Goal: Find specific page/section: Locate a particular part of the current website

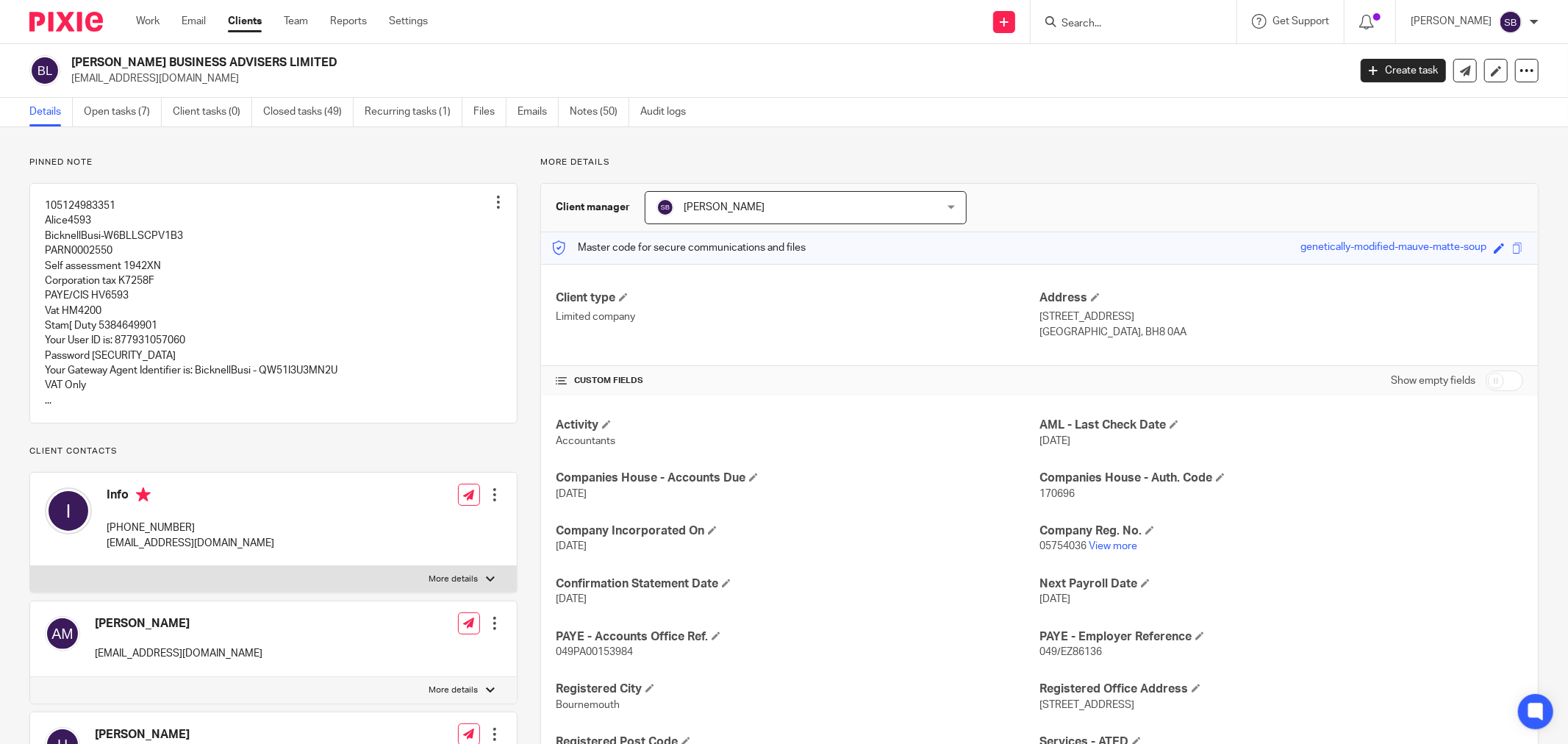
scroll to position [81, 0]
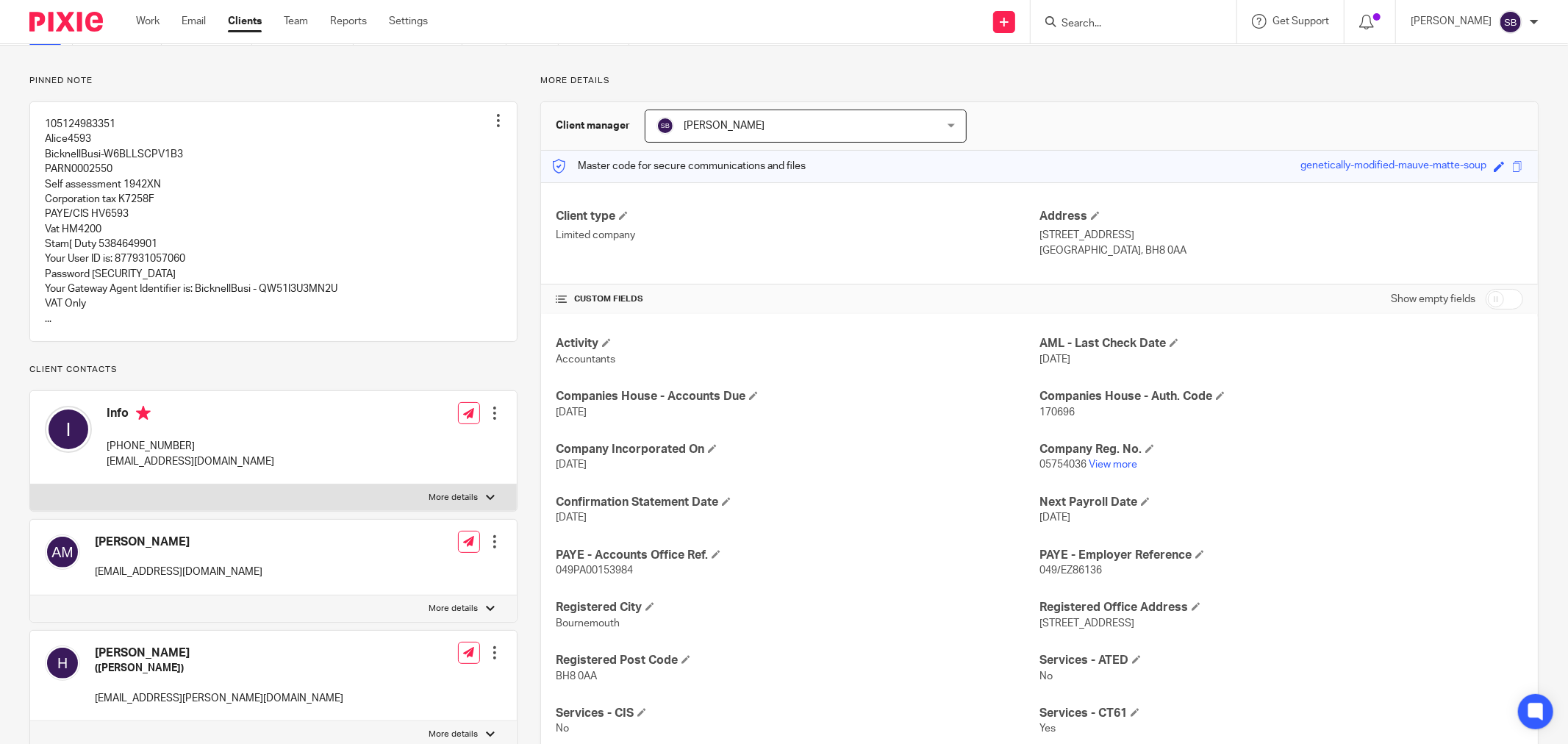
click at [1167, 25] on input "Search" at bounding box center [1125, 24] width 132 height 13
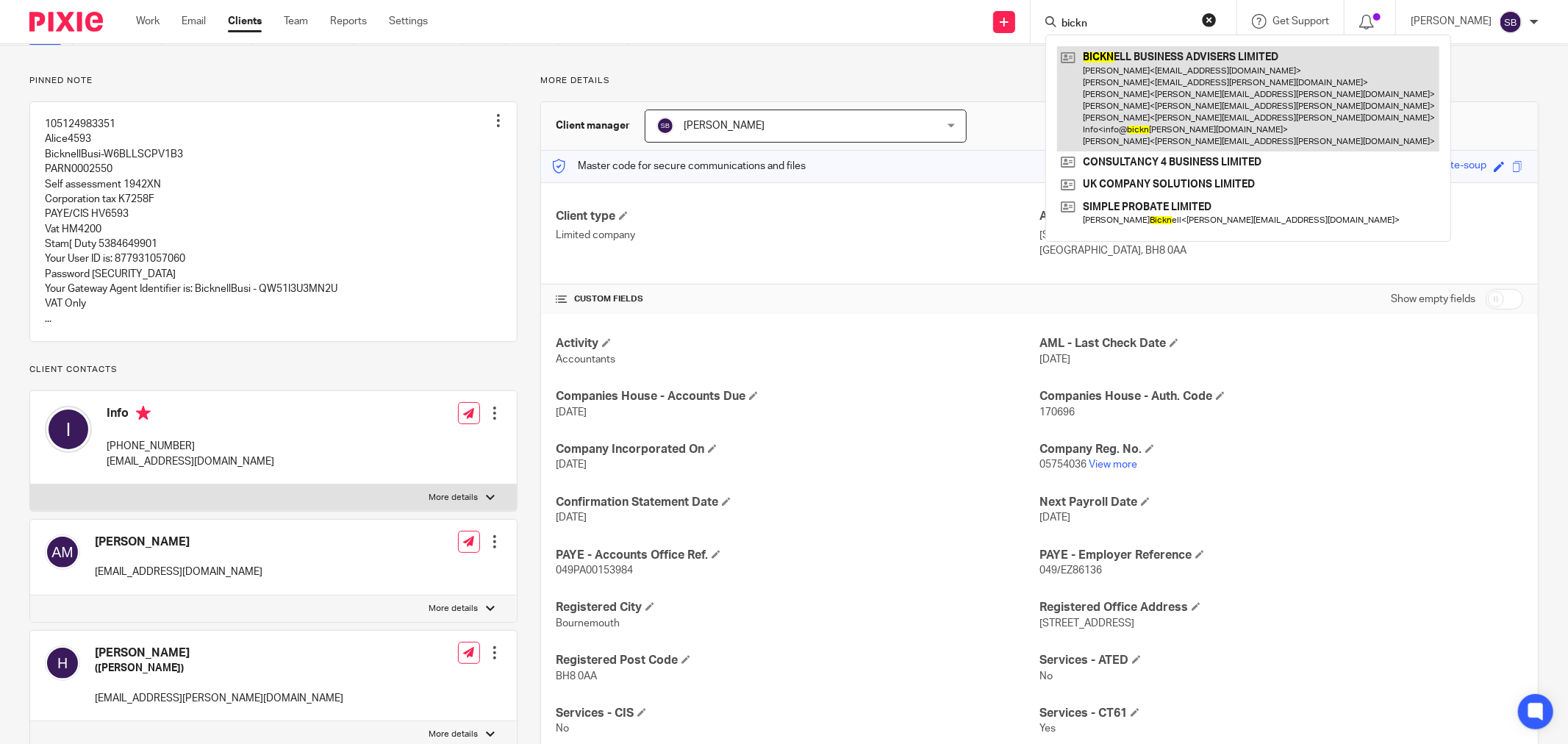
type input "bickn"
click at [1188, 89] on link at bounding box center [1248, 99] width 382 height 105
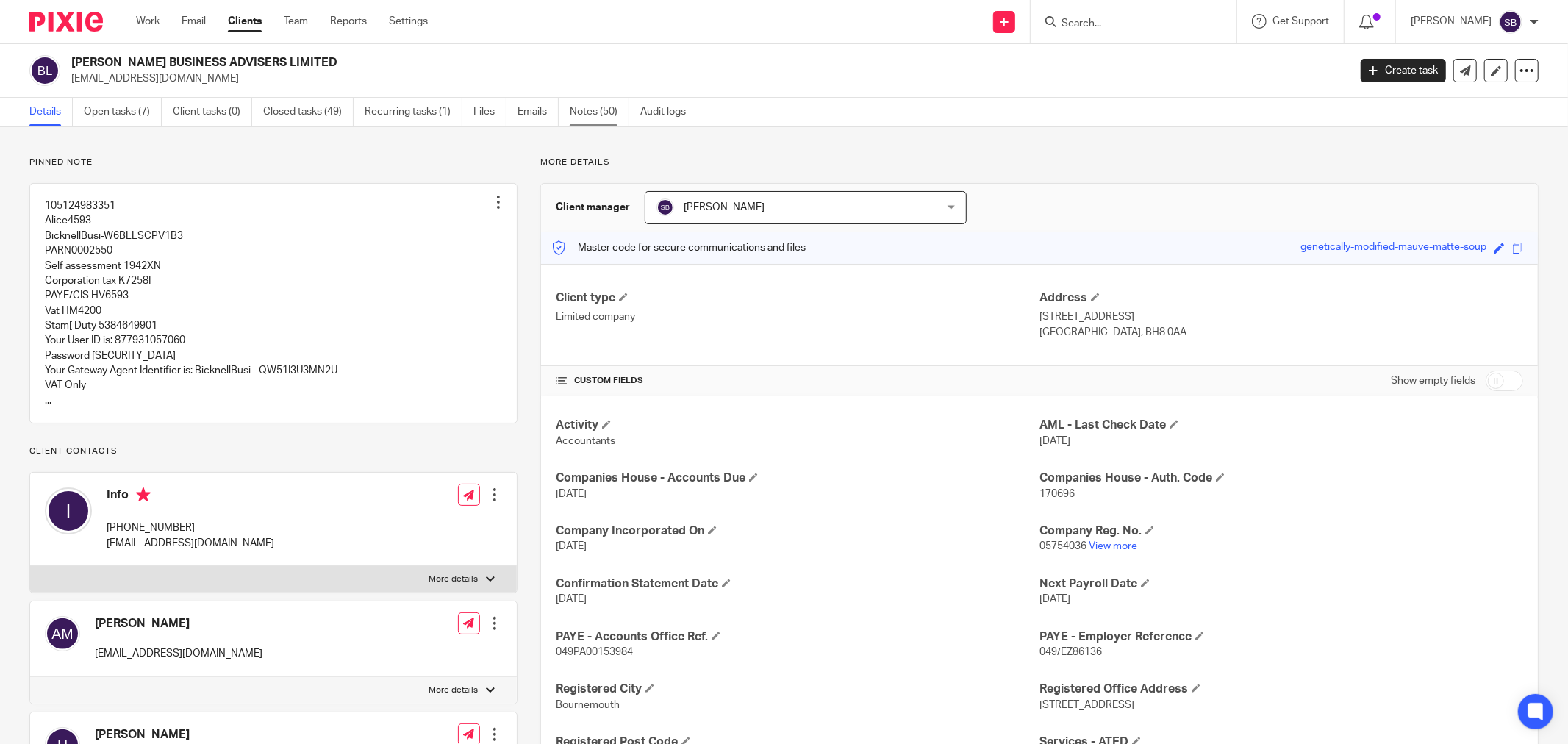
click at [584, 115] on link "Notes (50)" at bounding box center [599, 112] width 60 height 29
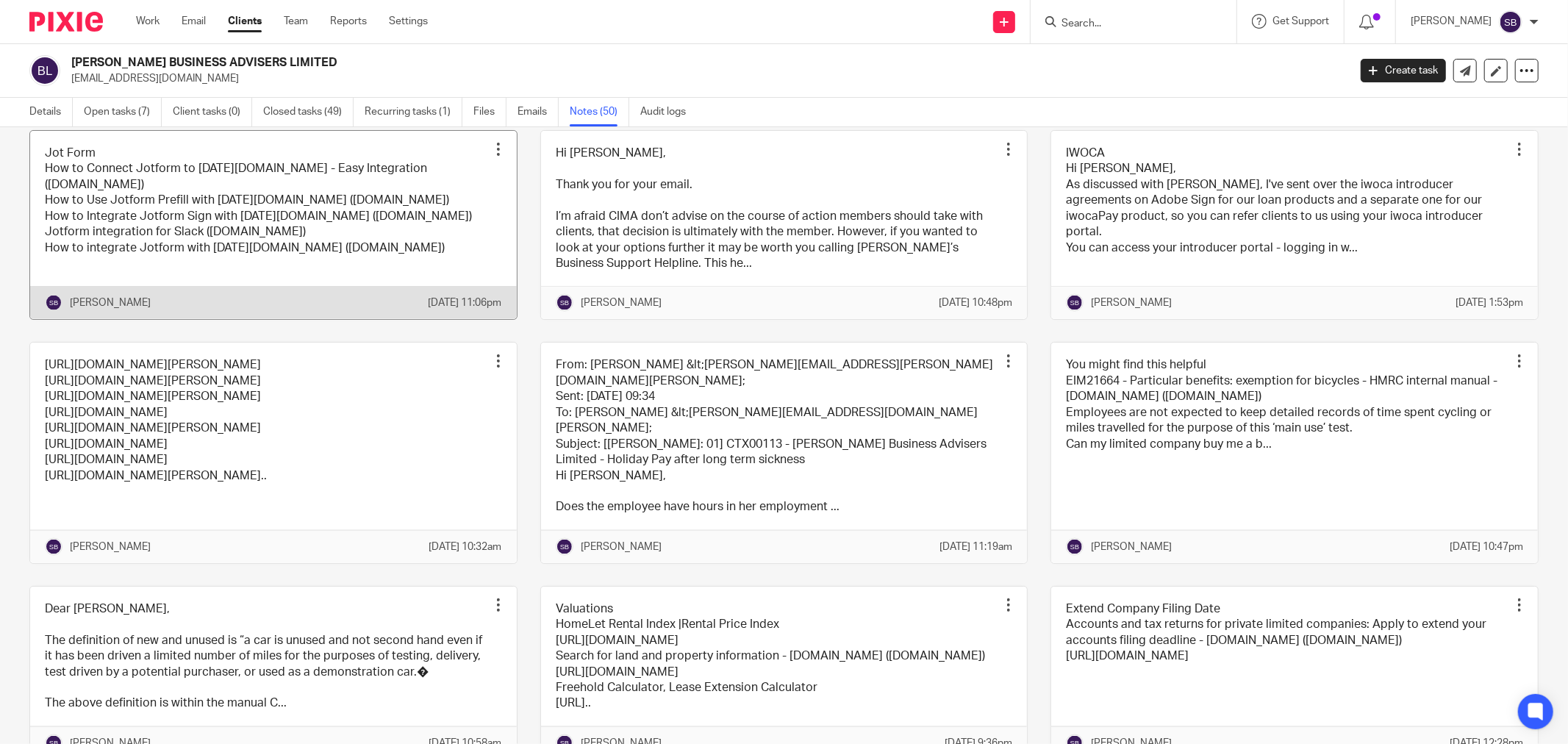
scroll to position [1878, 0]
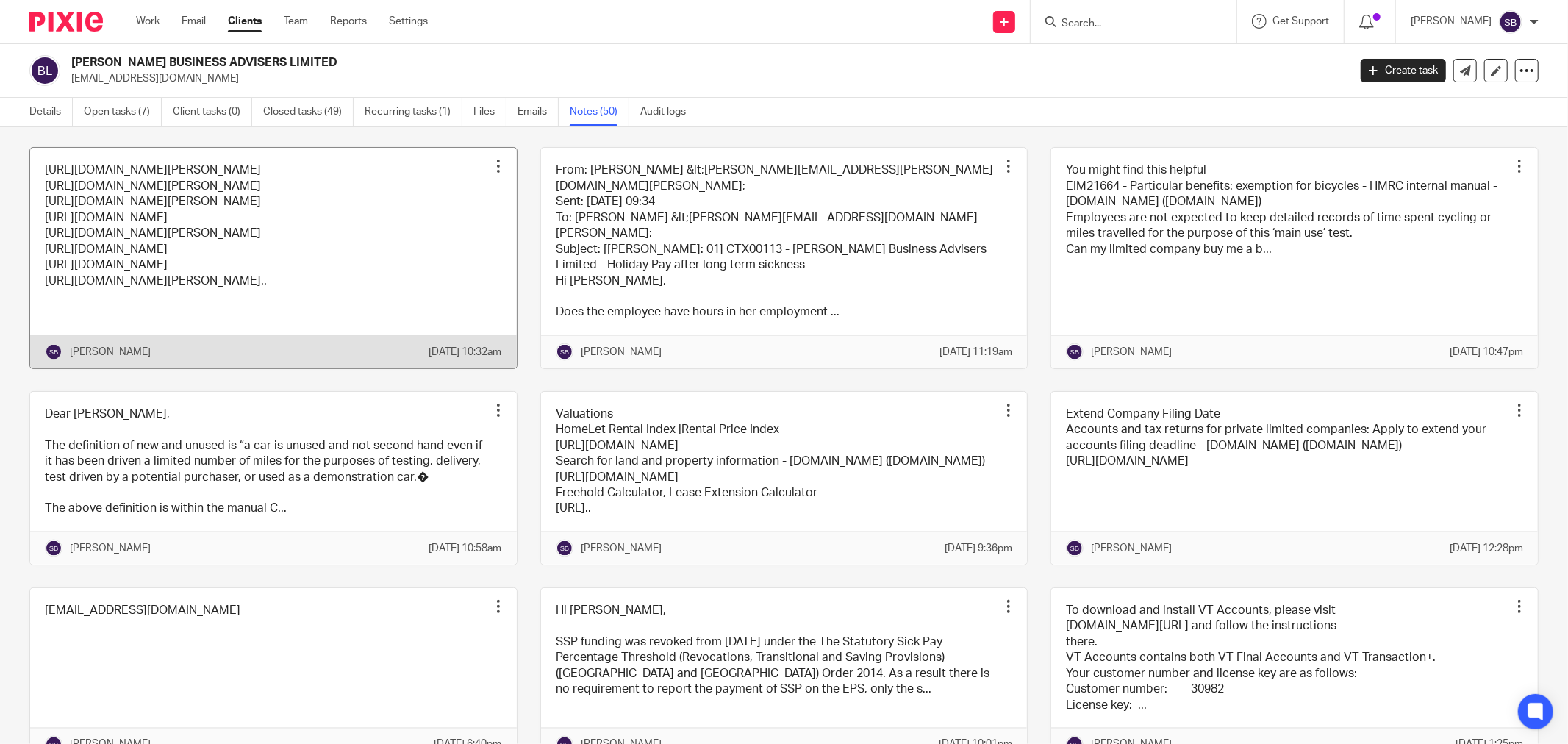
click at [400, 358] on link at bounding box center [273, 257] width 486 height 220
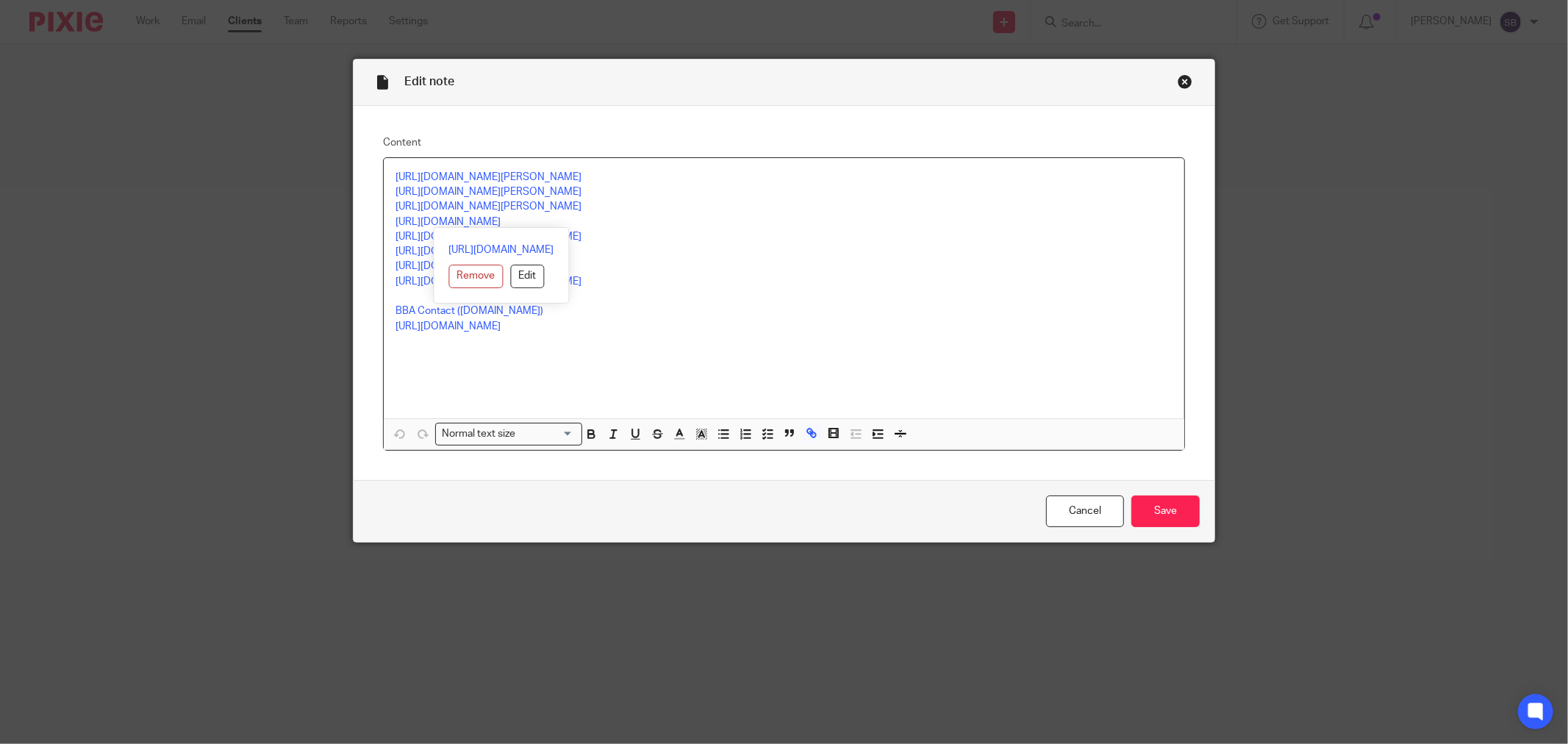
drag, startPoint x: 387, startPoint y: 219, endPoint x: 596, endPoint y: 221, distance: 209.0
click at [596, 221] on div "[URL][DOMAIN_NAME][PERSON_NAME] [URL][DOMAIN_NAME][PERSON_NAME] [URL][DOMAIN_NA…" at bounding box center [783, 288] width 801 height 260
copy link "[URL][DOMAIN_NAME]"
click at [1181, 81] on div "Close this dialog window" at bounding box center [1185, 81] width 15 height 15
